Goal: Use online tool/utility: Use online tool/utility

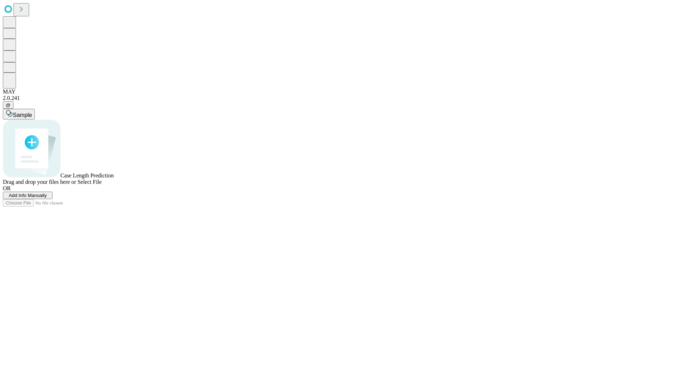
click at [102, 185] on span "Select File" at bounding box center [89, 182] width 24 height 6
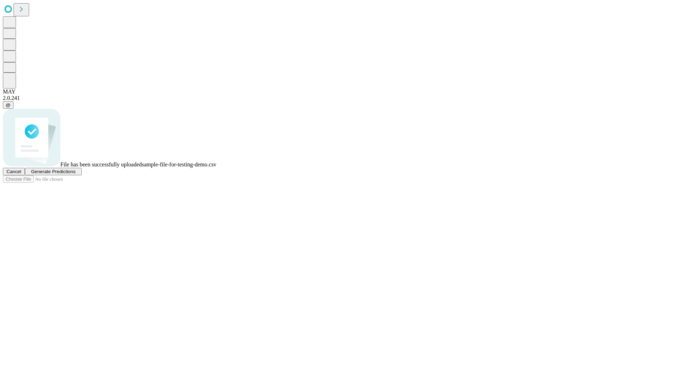
click at [75, 174] on span "Generate Predictions" at bounding box center [53, 171] width 44 height 5
